Goal: Information Seeking & Learning: Check status

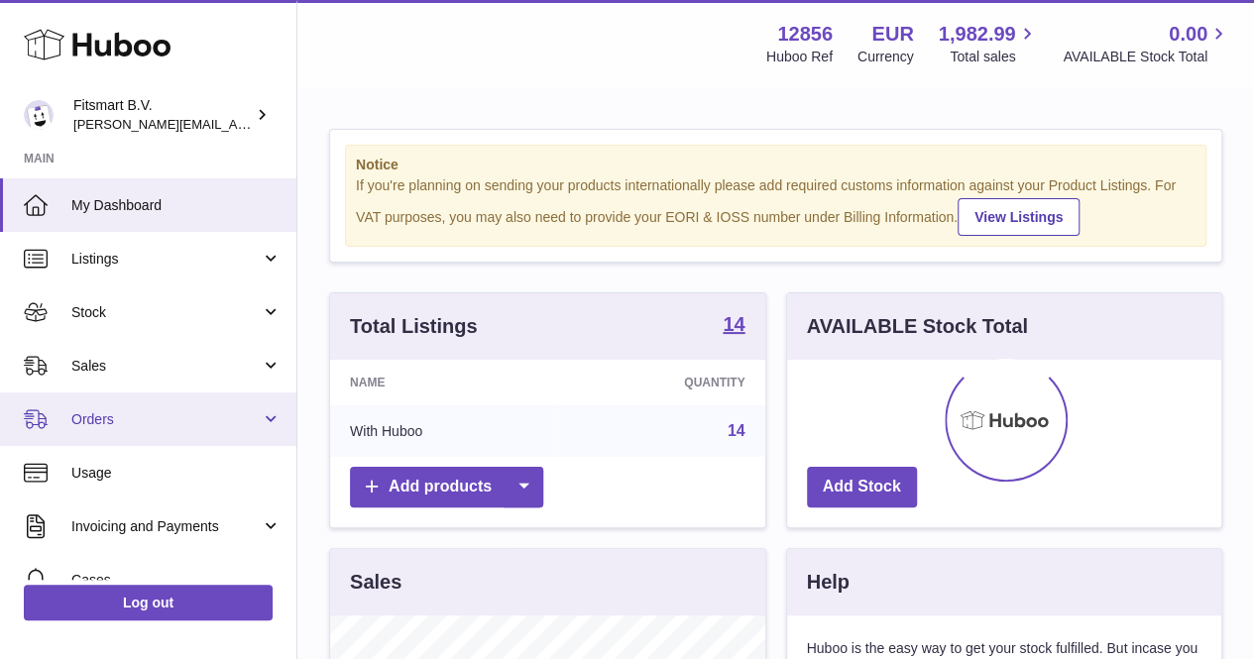
scroll to position [309, 434]
click at [148, 393] on link "Orders" at bounding box center [148, 420] width 297 height 54
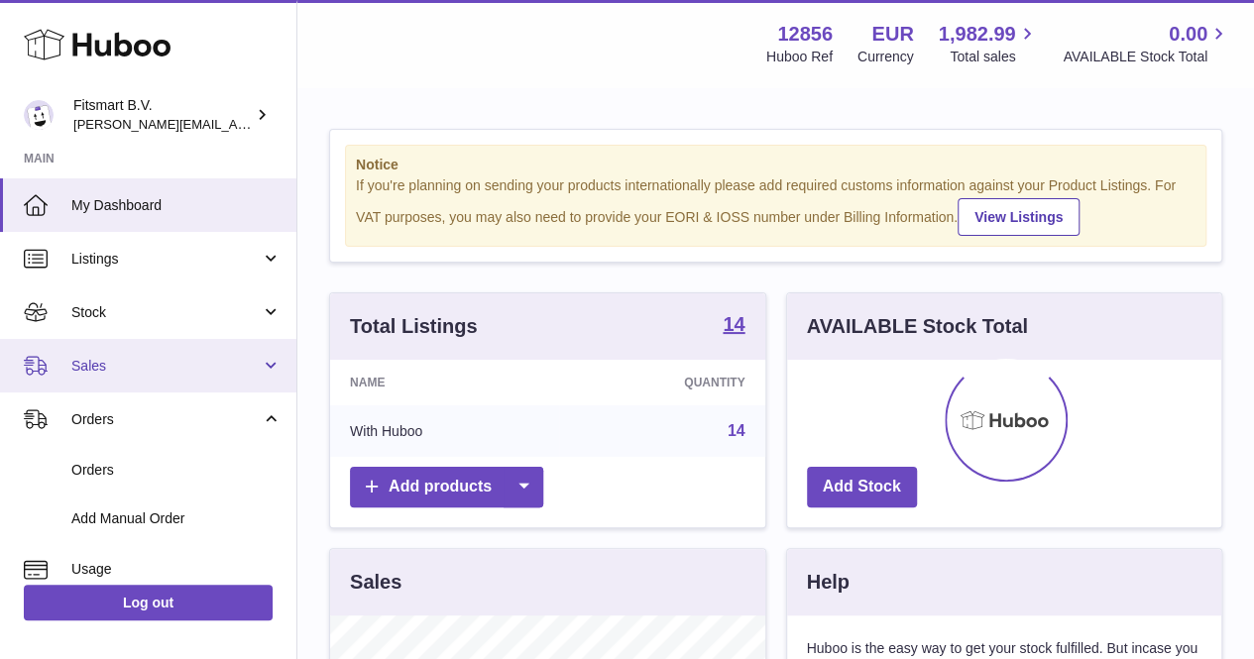
scroll to position [991382, 991255]
click at [145, 389] on link "Sales" at bounding box center [148, 366] width 297 height 54
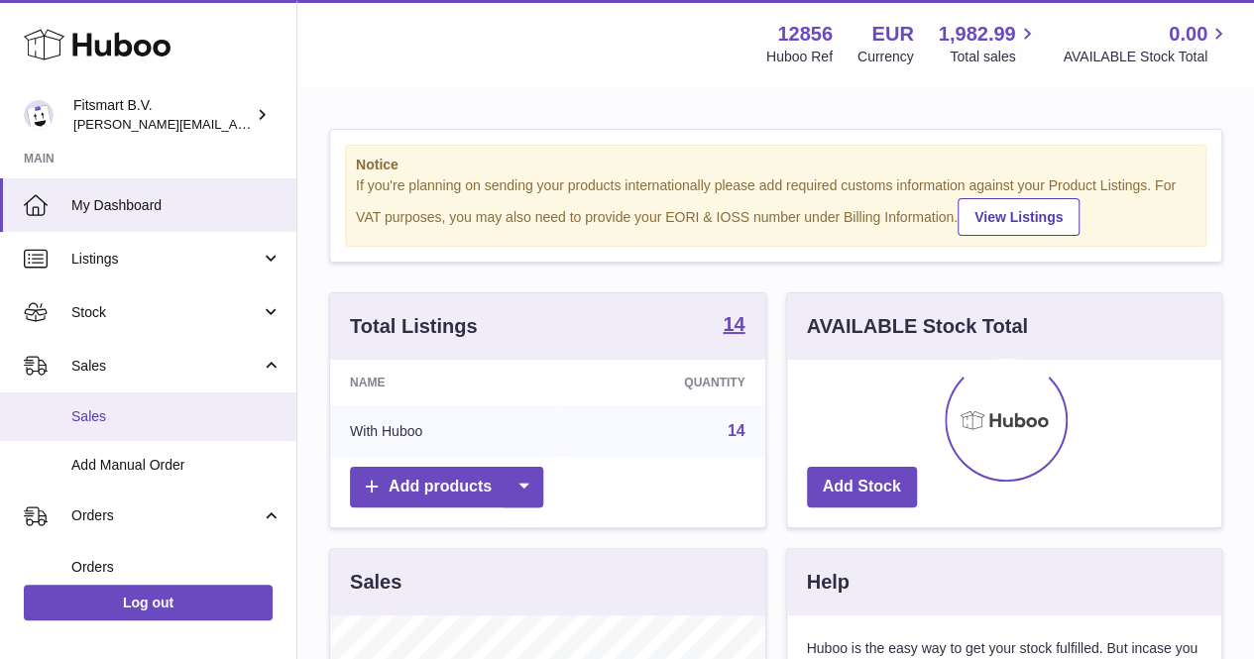
click at [118, 418] on span "Sales" at bounding box center [176, 417] width 210 height 19
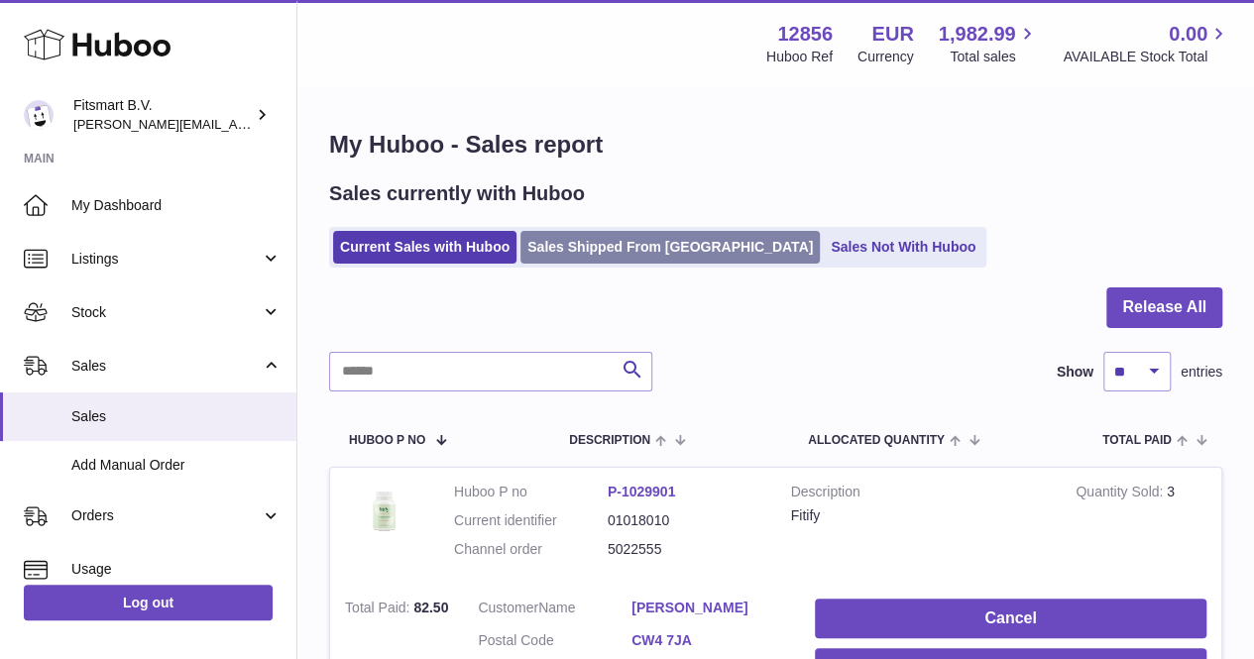
click at [607, 239] on link "Sales Shipped From [GEOGRAPHIC_DATA]" at bounding box center [670, 247] width 299 height 33
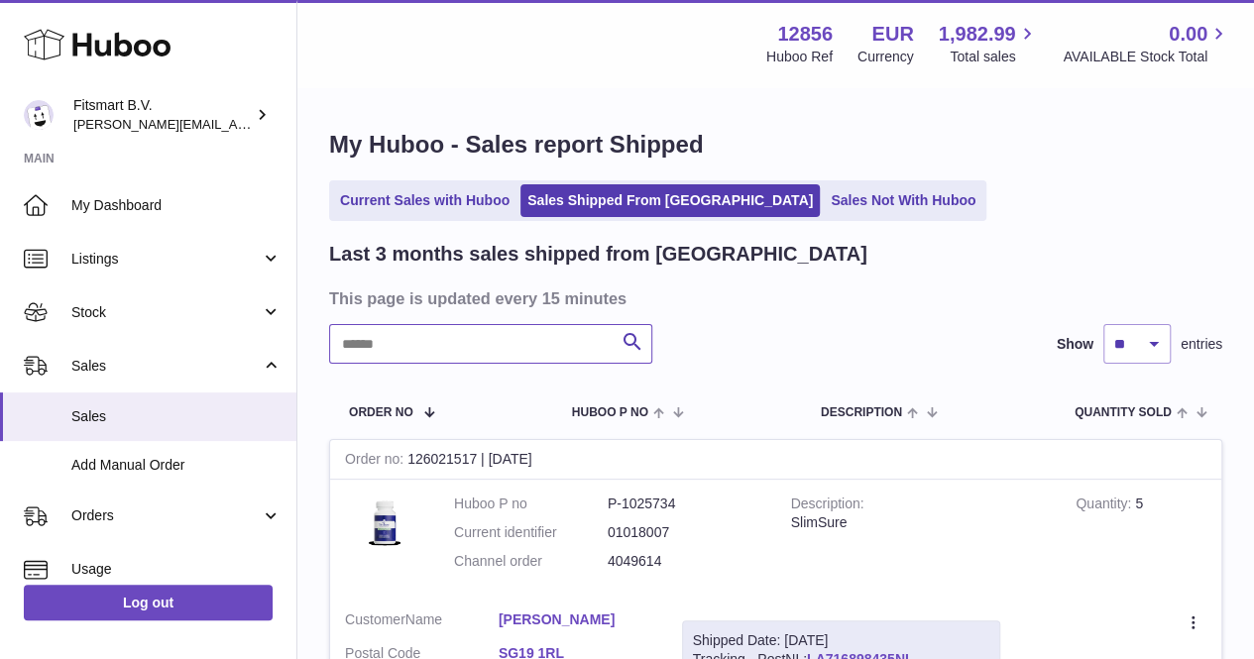
click at [456, 340] on input "text" at bounding box center [490, 344] width 323 height 40
paste input "**********"
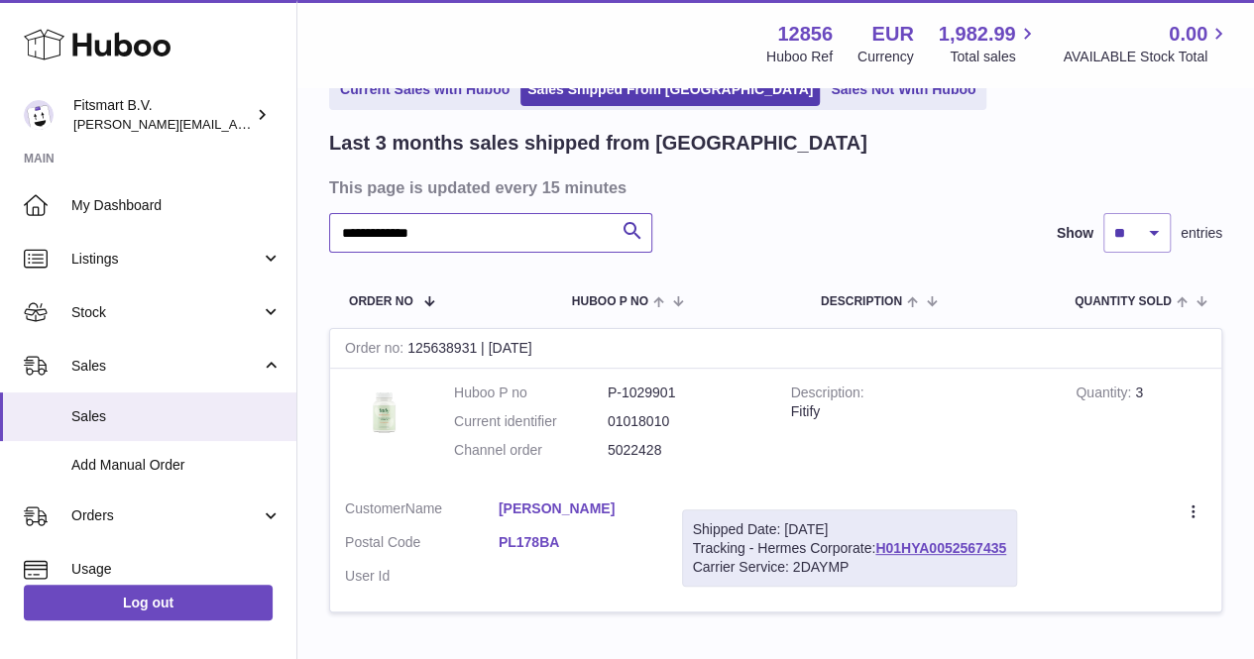
scroll to position [166, 0]
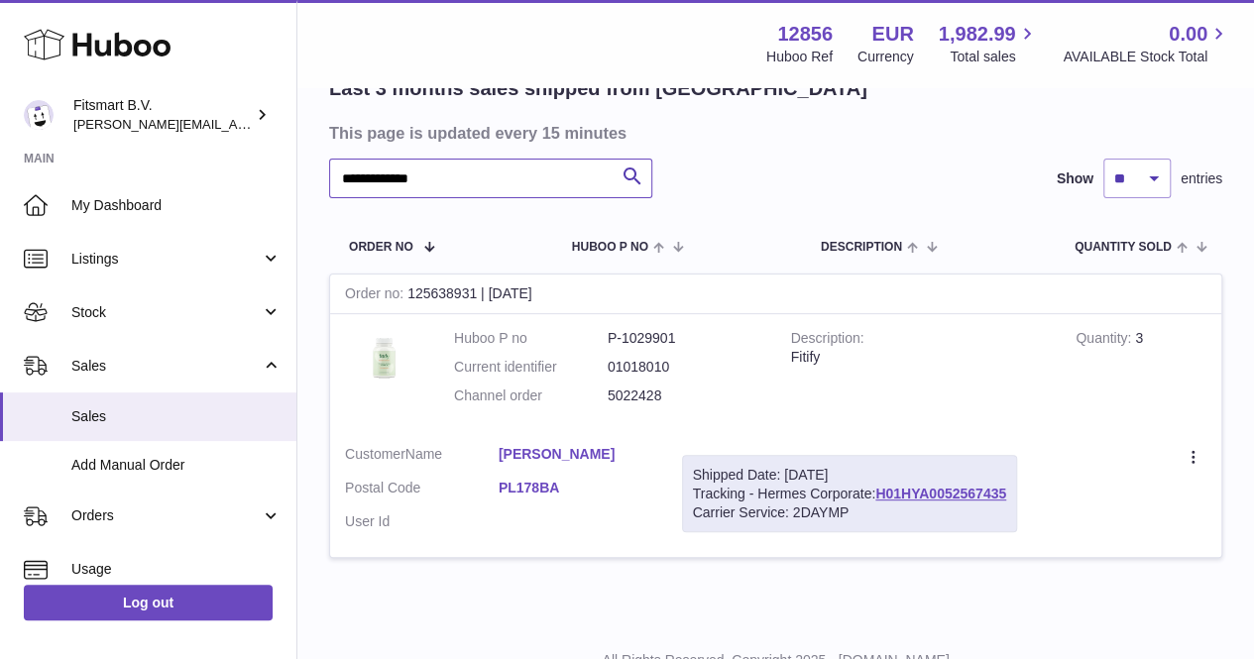
type input "**********"
click at [555, 447] on link "[PERSON_NAME]" at bounding box center [576, 454] width 154 height 19
click at [956, 333] on div at bounding box center [627, 329] width 1254 height 659
click at [953, 491] on link "H01HYA0052567435" at bounding box center [941, 494] width 131 height 16
